Goal: Task Accomplishment & Management: Use online tool/utility

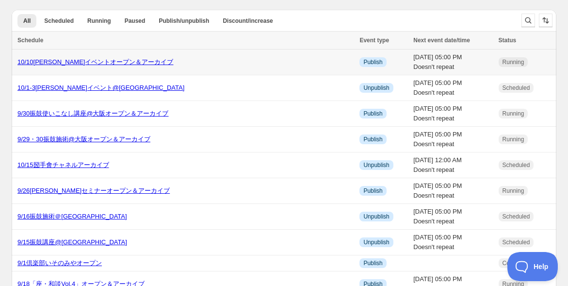
click at [70, 60] on link "10/10[PERSON_NAME]イベントオープン＆アーカイブ" at bounding box center [95, 61] width 156 height 7
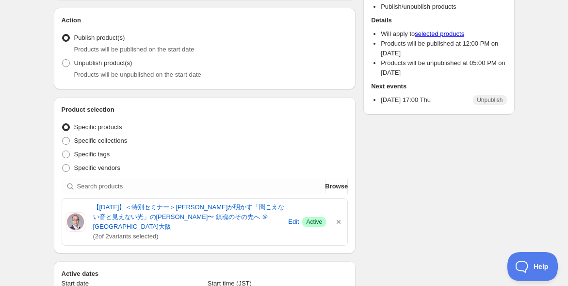
scroll to position [108, 0]
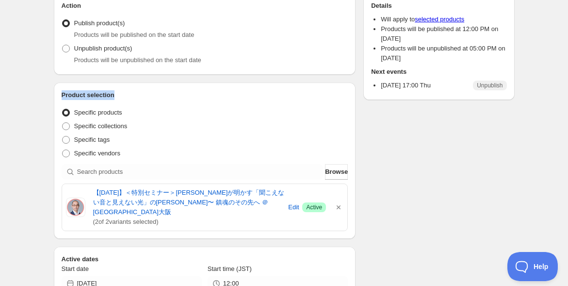
drag, startPoint x: 112, startPoint y: 95, endPoint x: 57, endPoint y: 96, distance: 55.4
click at [57, 96] on div "Product selection Entity type Specific products Specific collections Specific t…" at bounding box center [205, 161] width 302 height 156
copy h2 "Product selection"
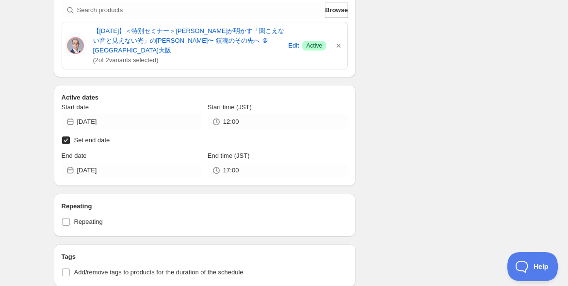
scroll to position [323, 0]
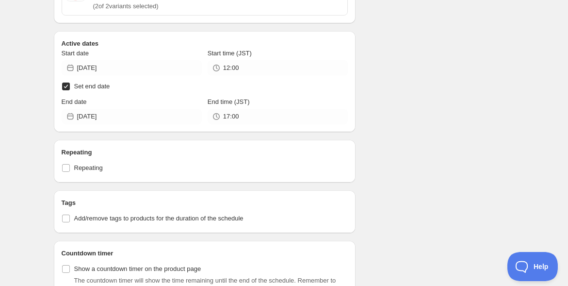
click at [68, 85] on input "Set end date" at bounding box center [66, 87] width 8 height 8
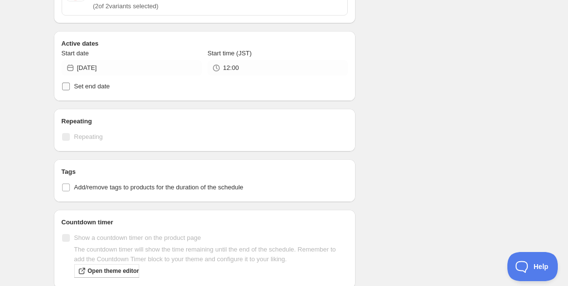
click at [68, 86] on input "Set end date" at bounding box center [66, 87] width 8 height 8
checkbox input "true"
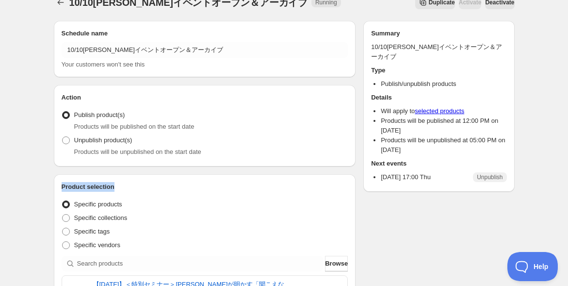
scroll to position [0, 0]
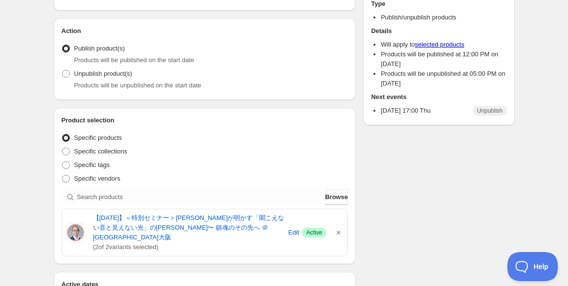
scroll to position [108, 0]
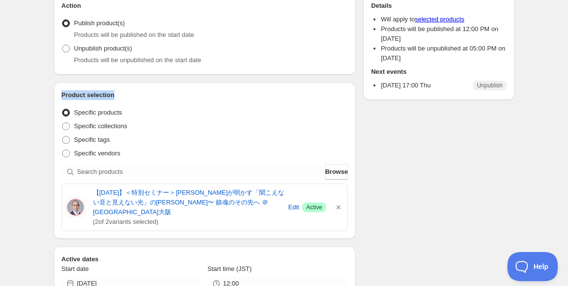
drag, startPoint x: 115, startPoint y: 99, endPoint x: 61, endPoint y: 98, distance: 53.4
click at [62, 98] on h2 "Product selection" at bounding box center [205, 95] width 287 height 10
copy h2 "Product selection"
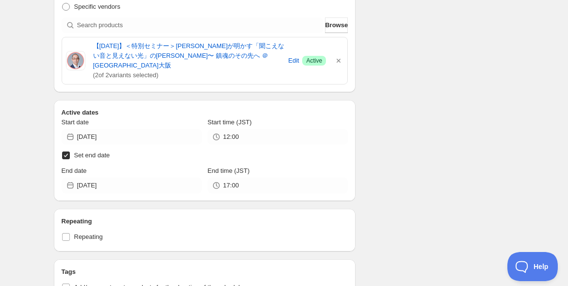
scroll to position [269, 0]
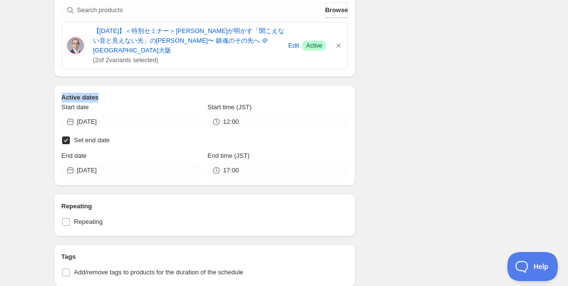
drag, startPoint x: 98, startPoint y: 99, endPoint x: 61, endPoint y: 99, distance: 36.9
click at [62, 99] on h2 "Active dates" at bounding box center [205, 98] width 287 height 10
copy h2 "Active dates"
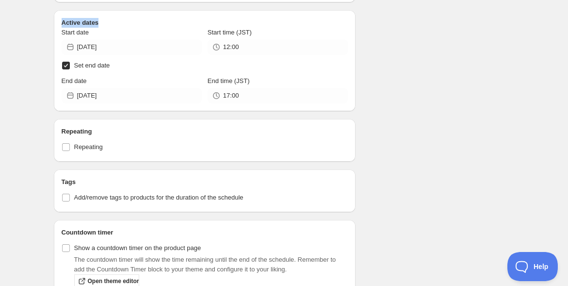
scroll to position [269, 0]
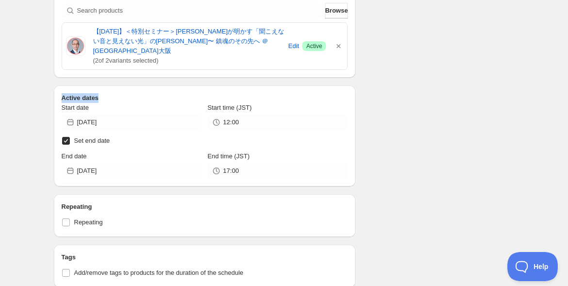
click at [25, 91] on div "10/10[PERSON_NAME]イベントオープン＆アーカイブ. This page is ready 10/10[PERSON_NAME]イベントオープン…" at bounding box center [284, 171] width 568 height 881
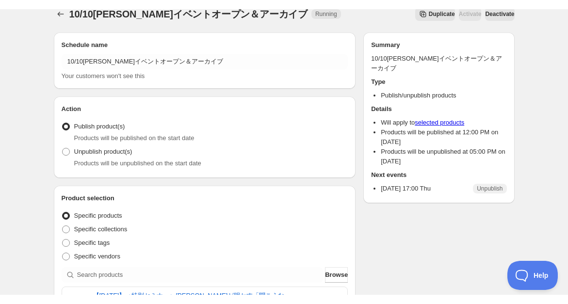
scroll to position [0, 0]
